Goal: Check status

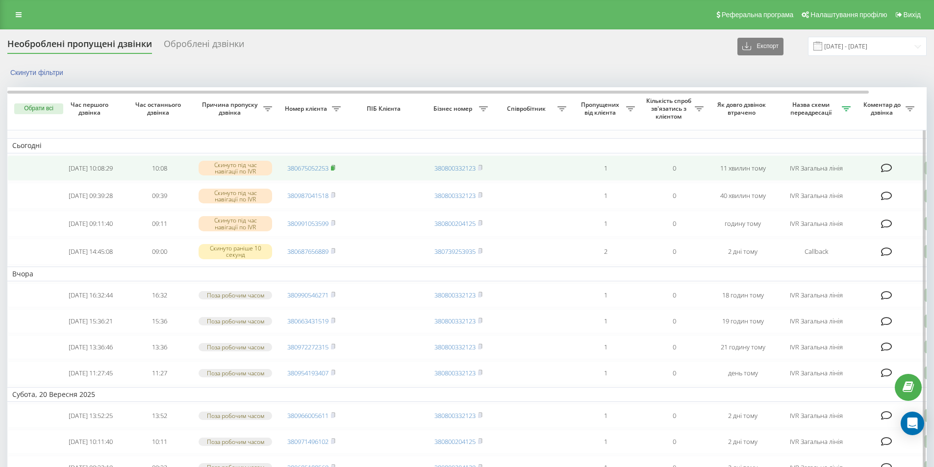
click at [334, 167] on icon at bounding box center [333, 168] width 4 height 6
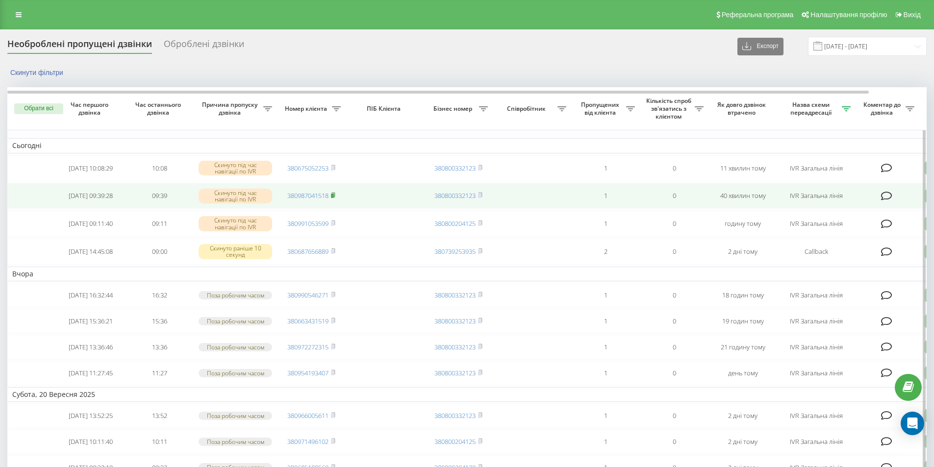
click at [334, 198] on rect at bounding box center [332, 196] width 3 height 4
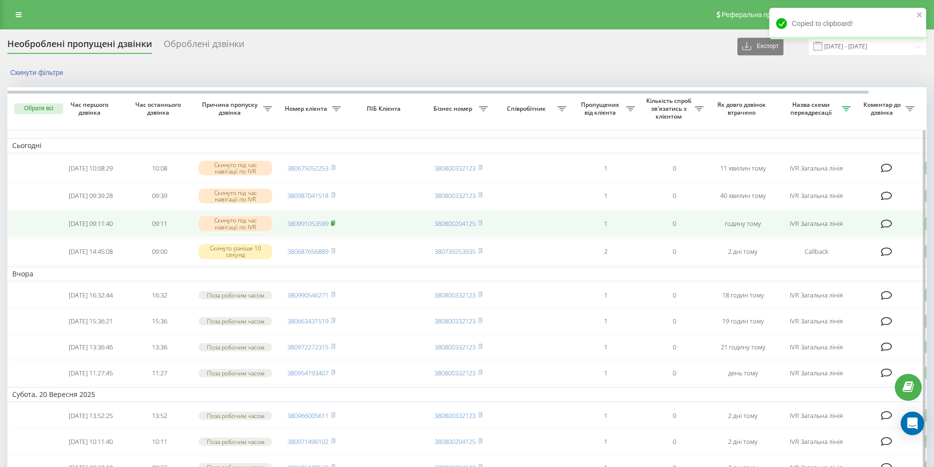
click at [335, 225] on icon at bounding box center [333, 223] width 3 height 4
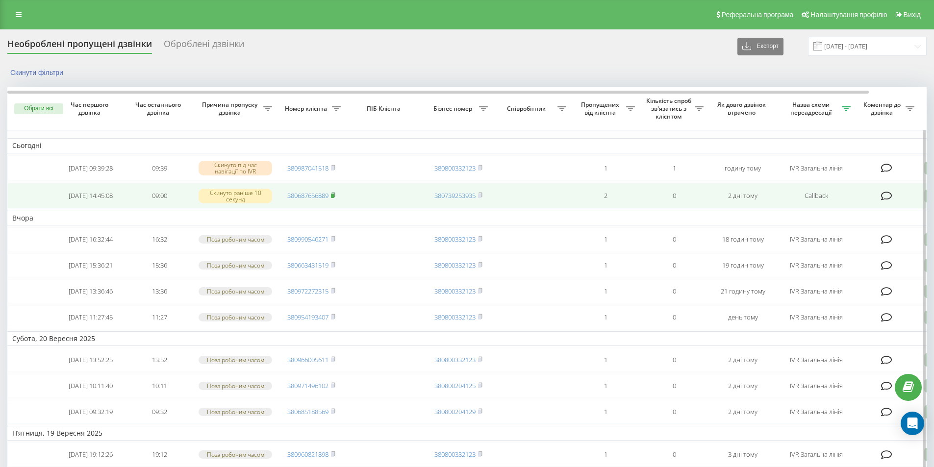
click at [334, 198] on rect at bounding box center [332, 196] width 3 height 4
